Goal: Task Accomplishment & Management: Complete application form

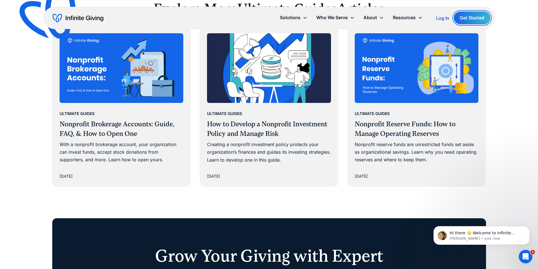
click at [475, 22] on link "Get Started" at bounding box center [471, 18] width 36 height 13
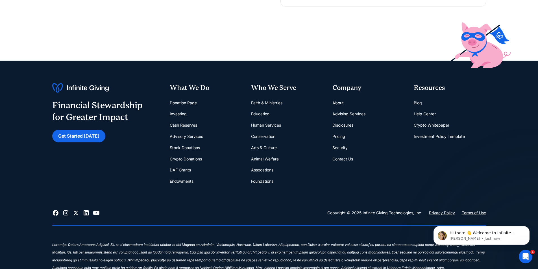
scroll to position [254, 0]
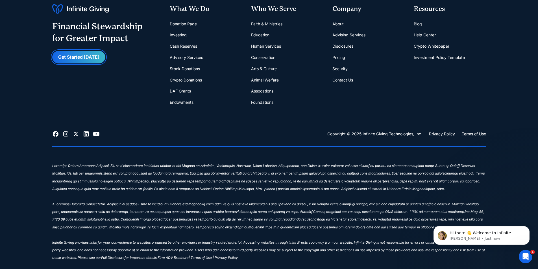
click at [66, 56] on link "Get Started [DATE]" at bounding box center [78, 57] width 53 height 13
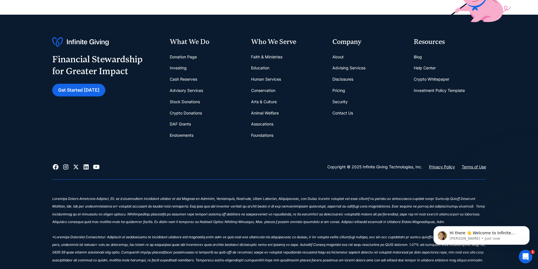
scroll to position [254, 0]
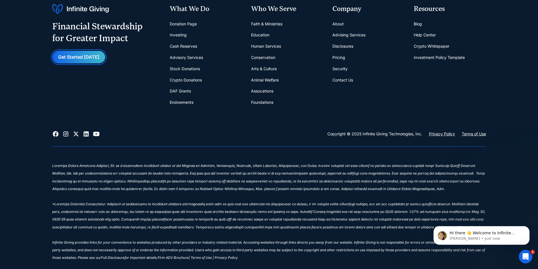
drag, startPoint x: 69, startPoint y: 58, endPoint x: 59, endPoint y: 55, distance: 10.2
click at [77, 59] on link "Get Started [DATE]" at bounding box center [78, 57] width 53 height 13
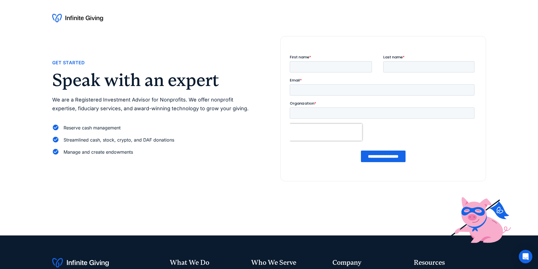
click at [59, 55] on div "Get Started Speak with an expert We are a Registered Investment Advisor for Non…" at bounding box center [268, 108] width 433 height 145
